Goal: Find specific page/section: Find specific page/section

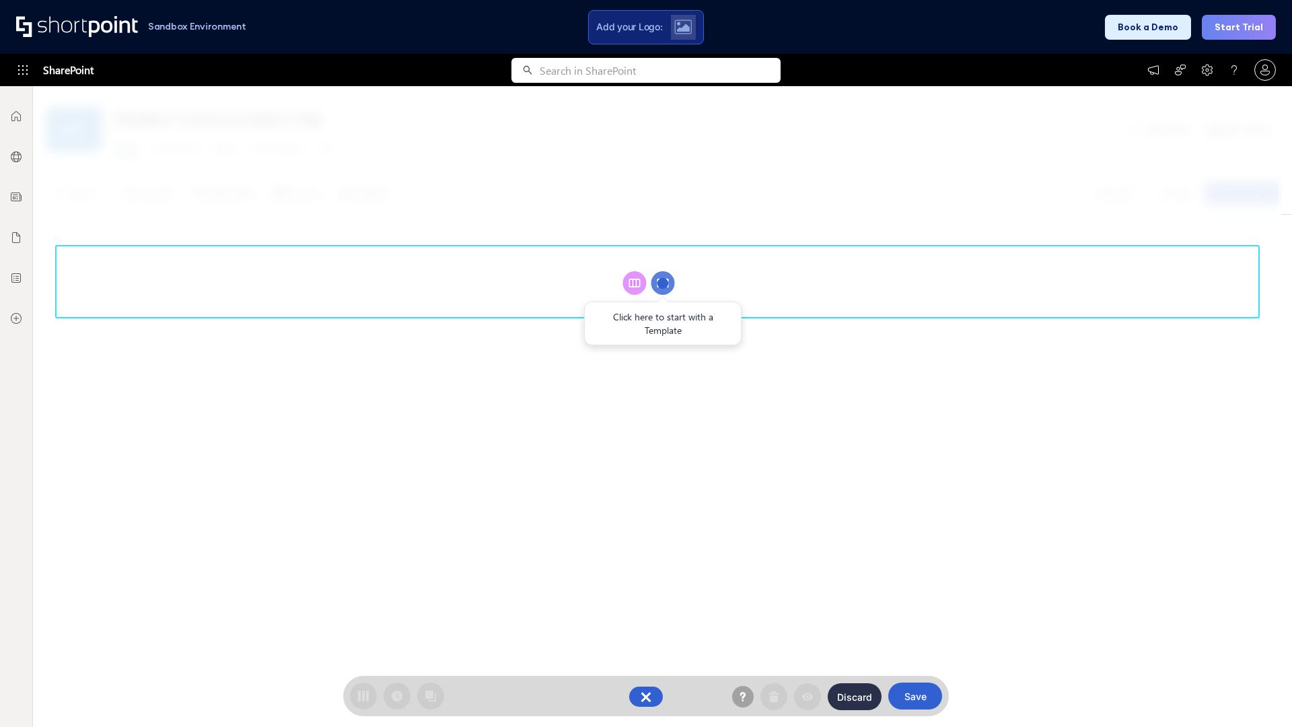
click at [663, 283] on circle at bounding box center [663, 283] width 24 height 24
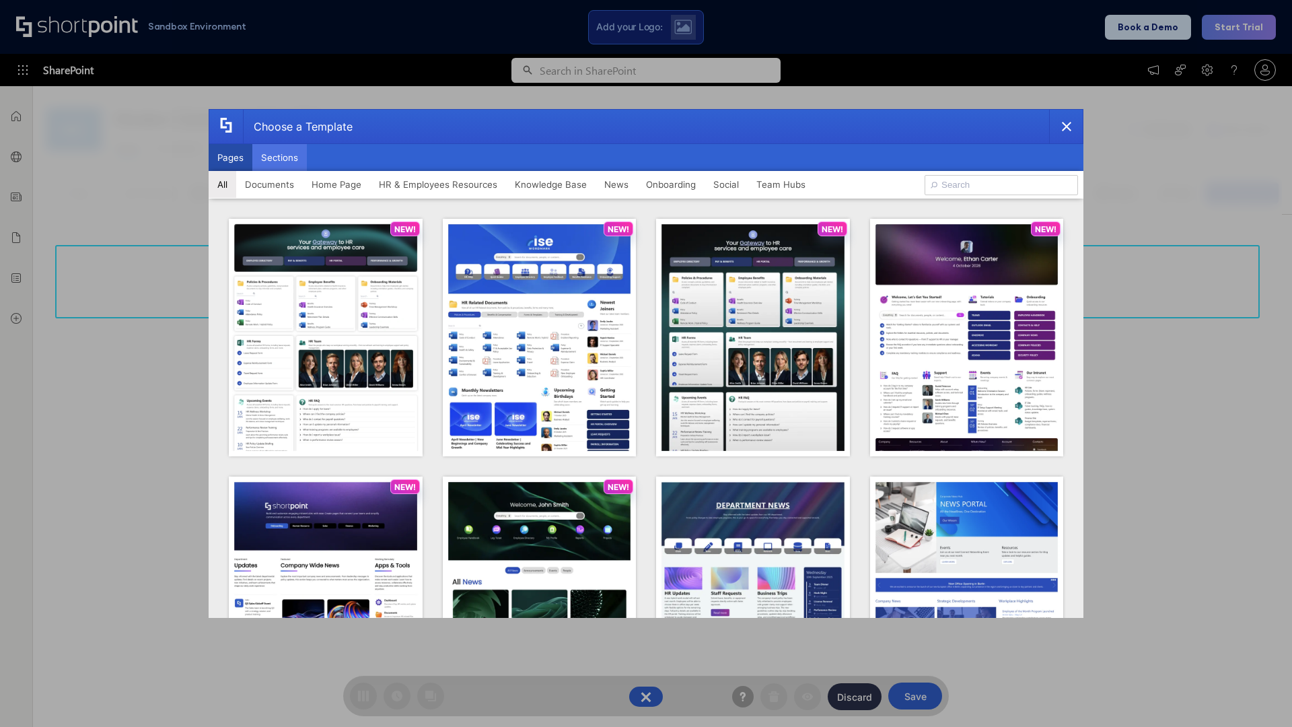
click at [279, 157] on button "Sections" at bounding box center [279, 157] width 55 height 27
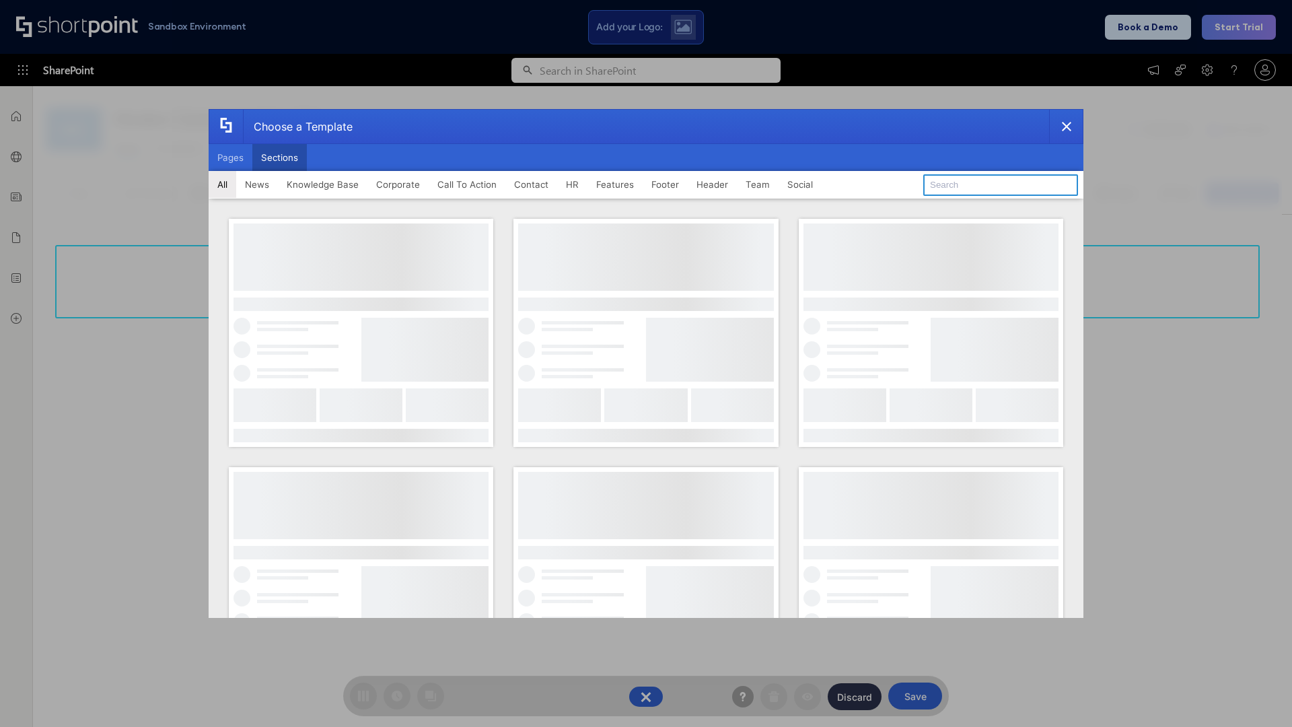
type input "Healthcare Team"
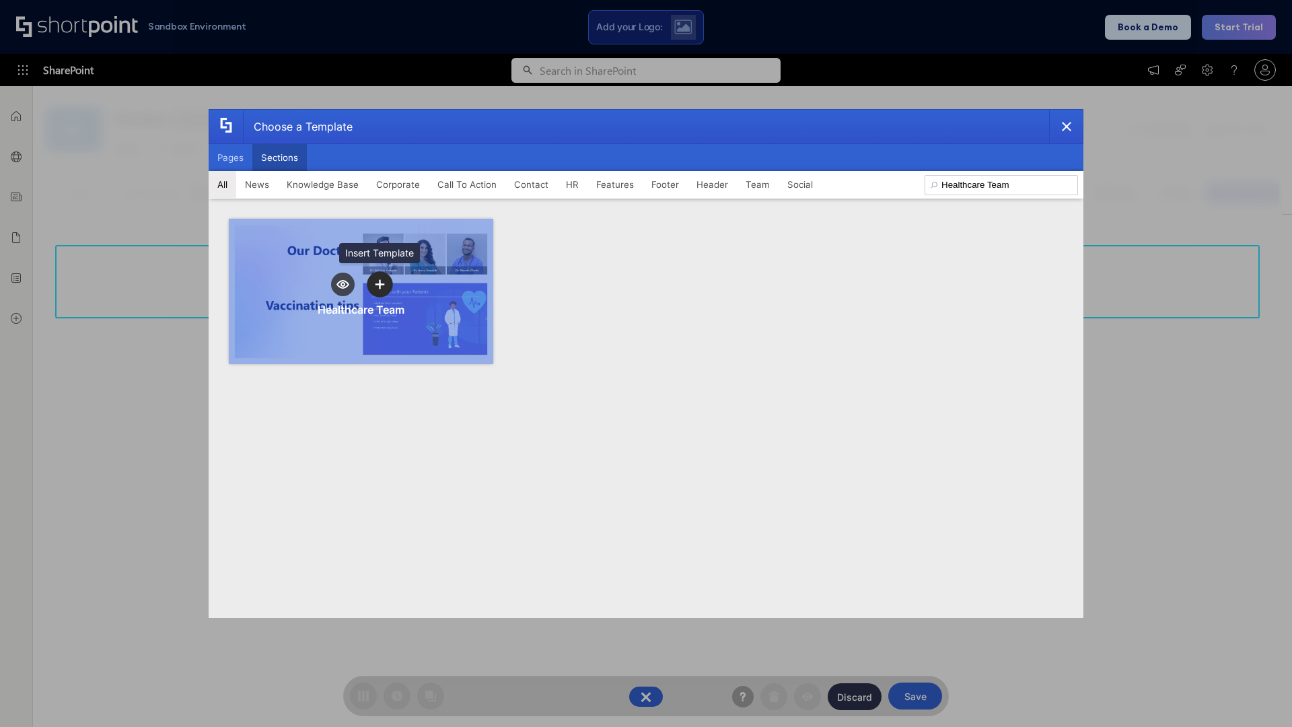
click at [380, 284] on icon "template selector" at bounding box center [379, 284] width 9 height 9
